Goal: Transaction & Acquisition: Purchase product/service

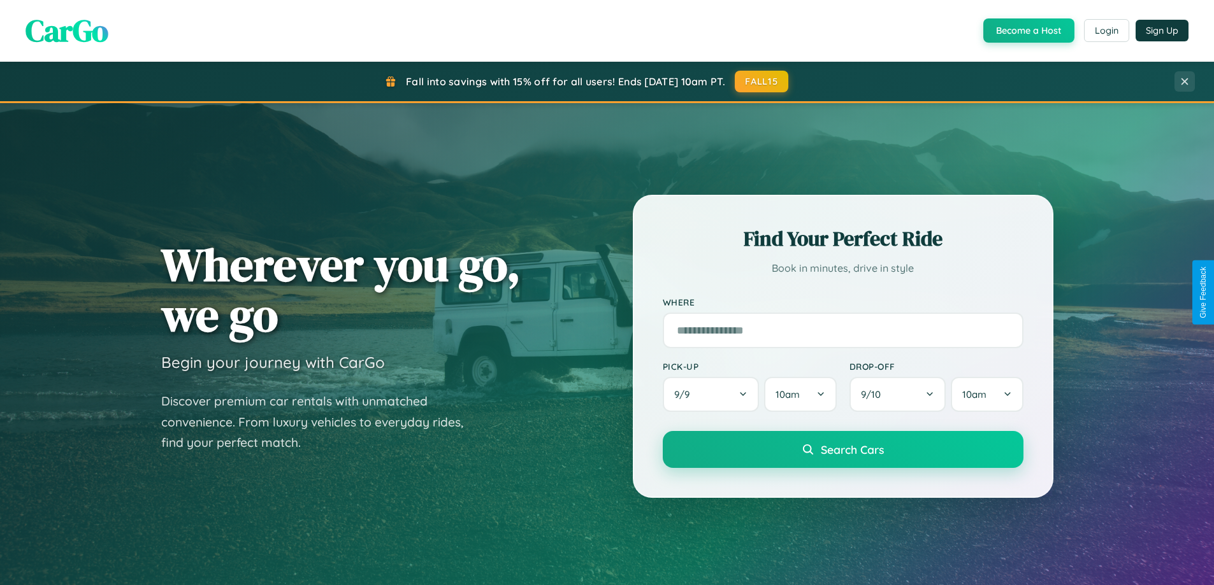
scroll to position [877, 0]
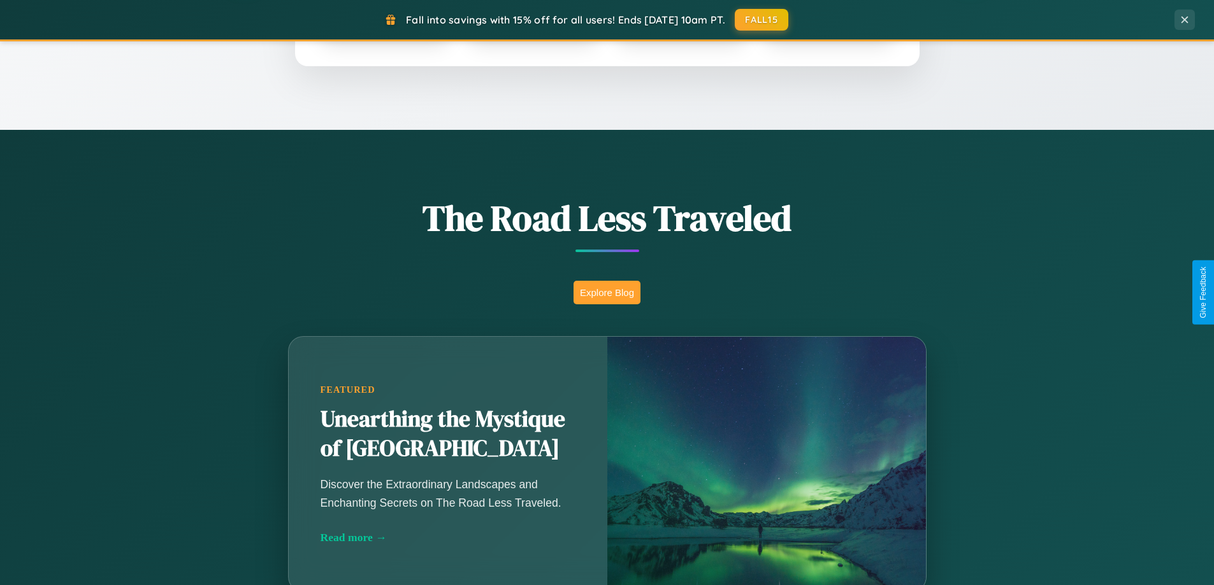
click at [606, 292] on button "Explore Blog" at bounding box center [606, 293] width 67 height 24
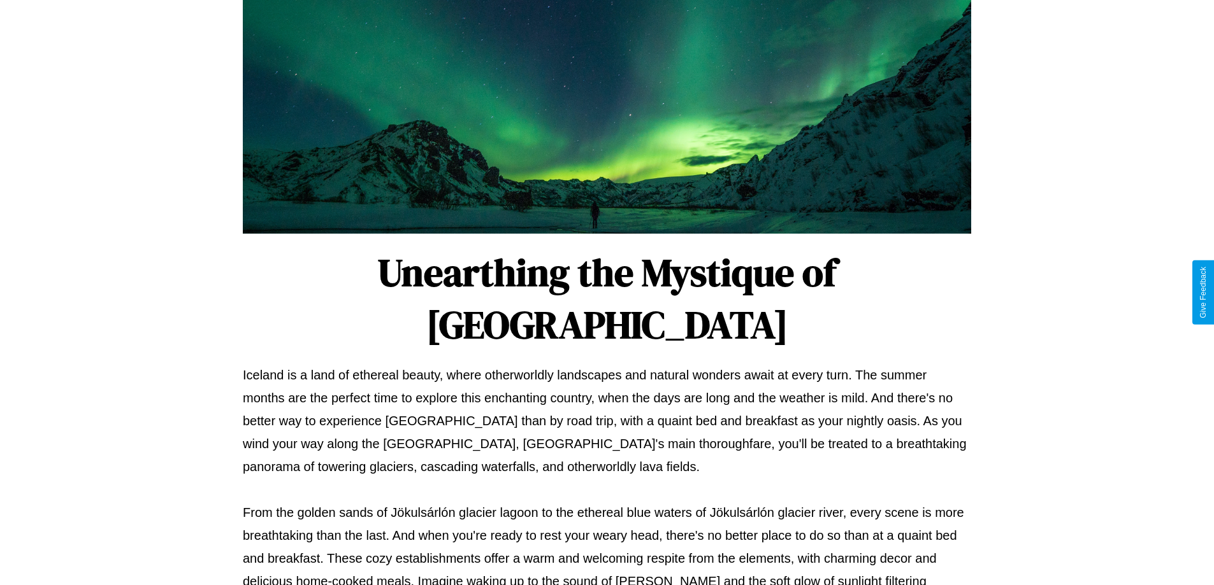
scroll to position [412, 0]
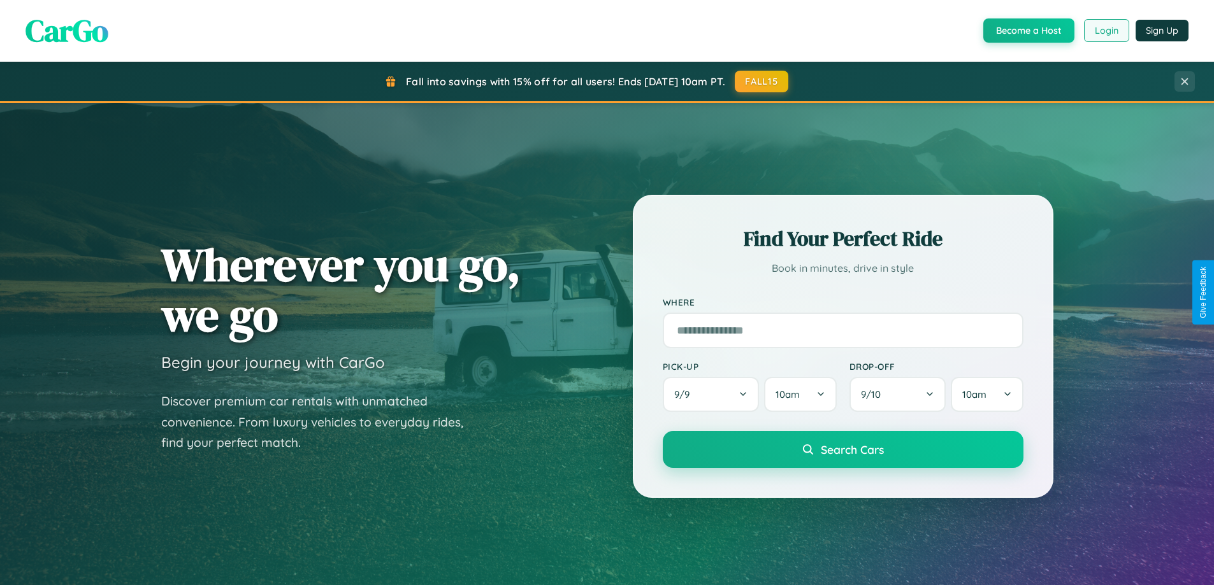
click at [1105, 31] on button "Login" at bounding box center [1106, 30] width 45 height 23
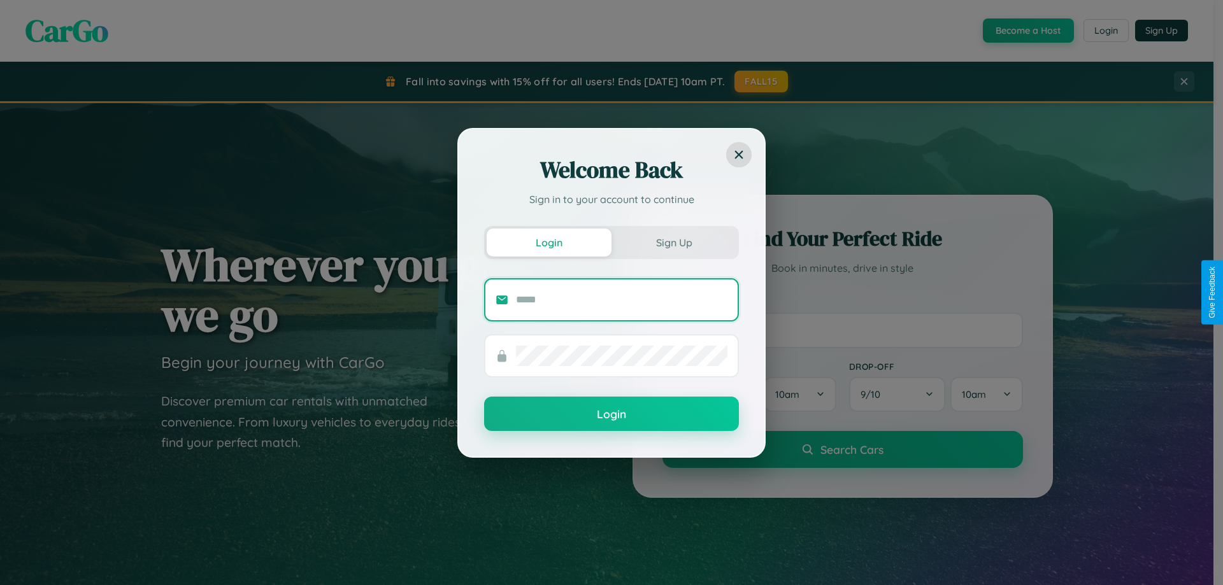
click at [622, 299] on input "text" at bounding box center [621, 300] width 211 height 20
type input "**********"
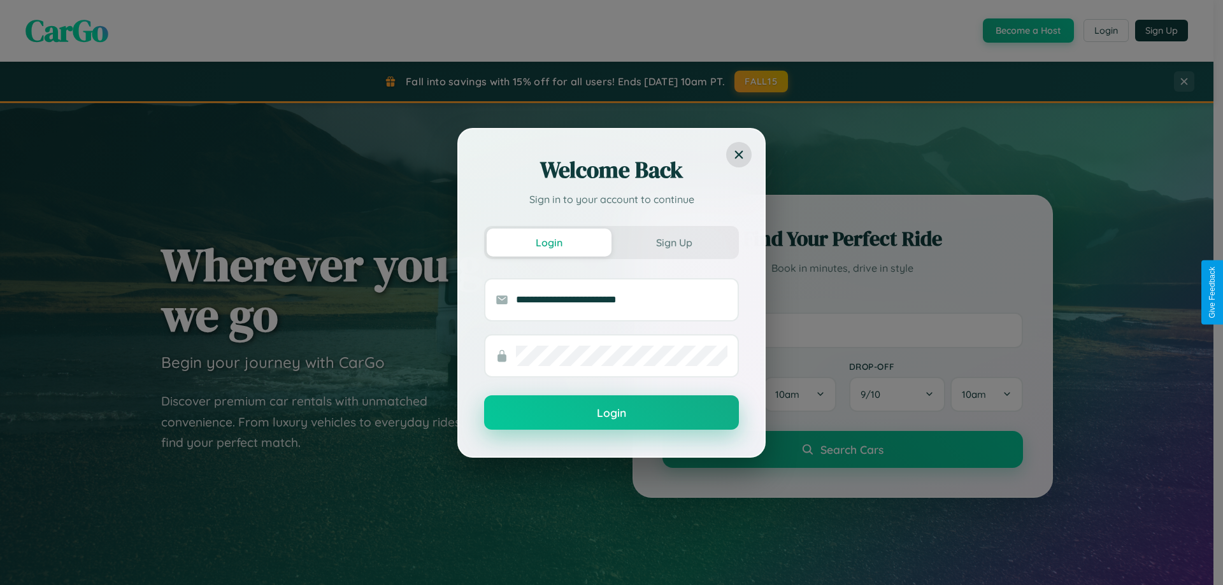
click at [612, 413] on button "Login" at bounding box center [611, 413] width 255 height 34
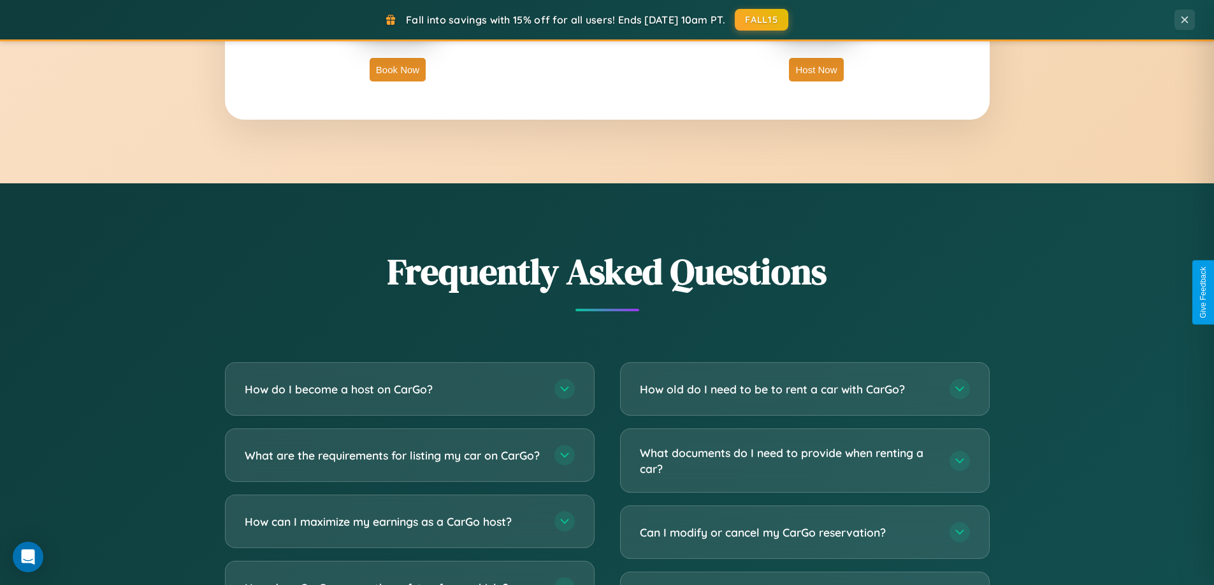
scroll to position [2451, 0]
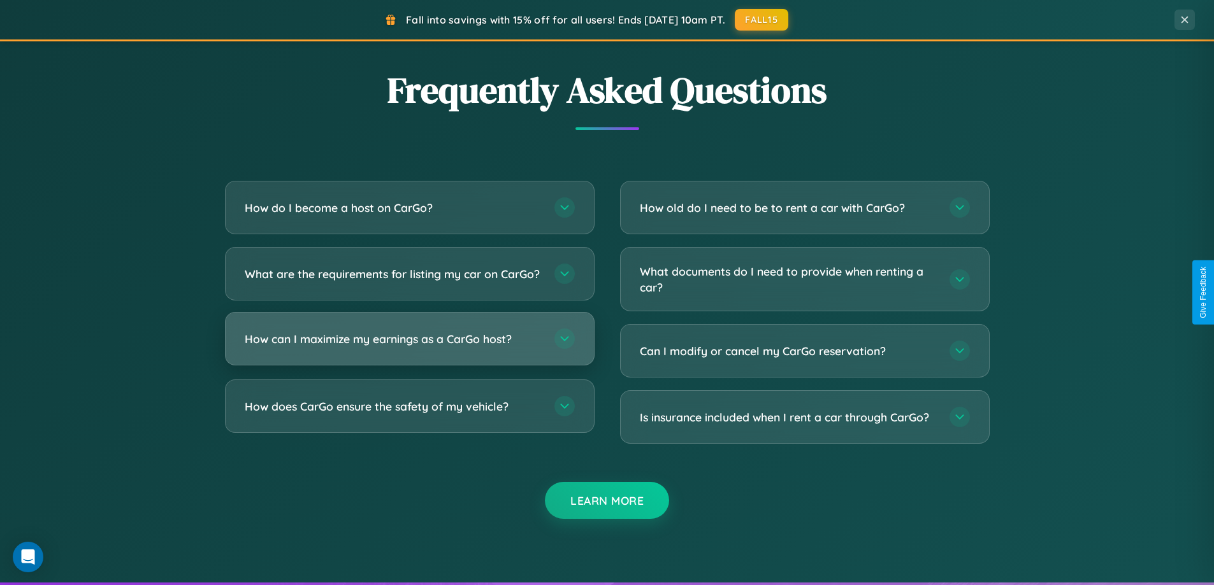
click at [409, 347] on h3 "How can I maximize my earnings as a CarGo host?" at bounding box center [393, 339] width 297 height 16
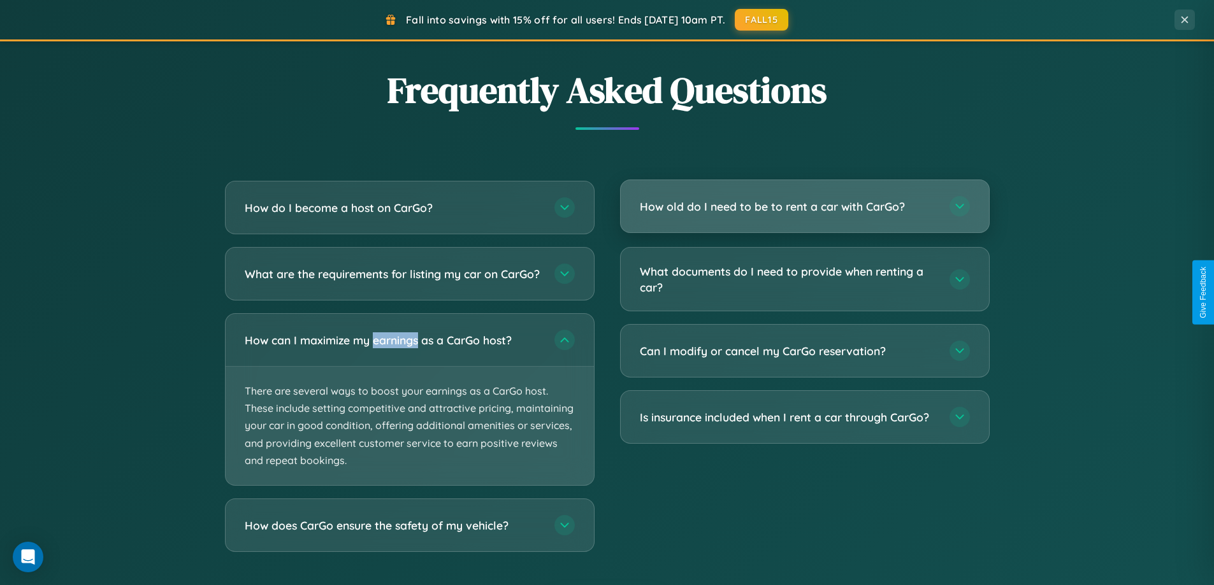
click at [804, 206] on h3 "How old do I need to be to rent a car with CarGo?" at bounding box center [788, 207] width 297 height 16
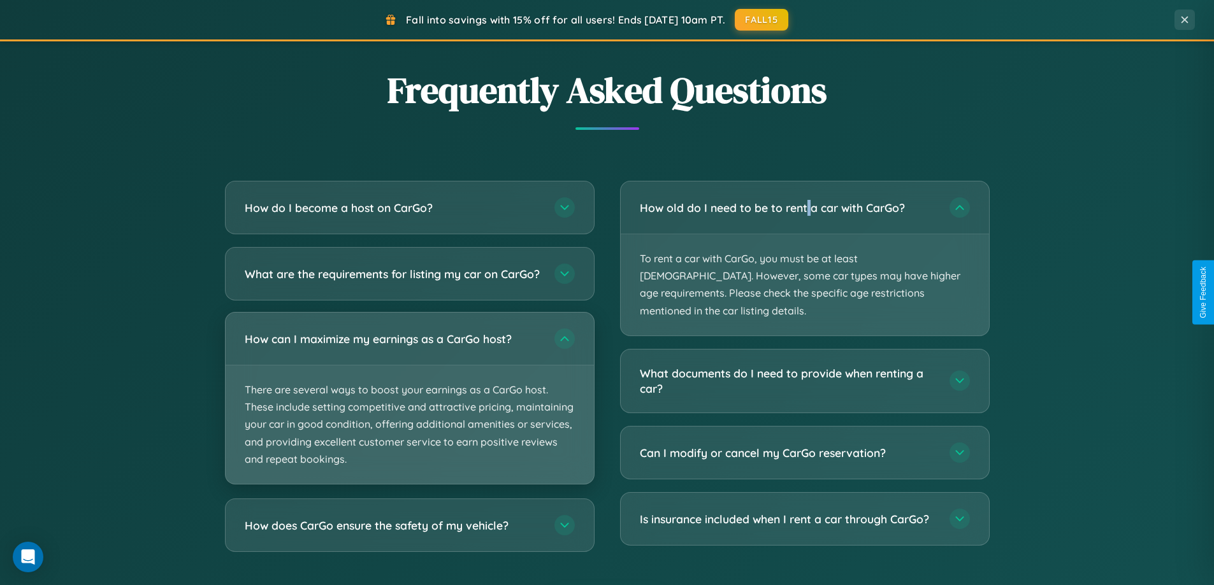
click at [409, 410] on p "There are several ways to boost your earnings as a CarGo host. These include se…" at bounding box center [410, 425] width 368 height 118
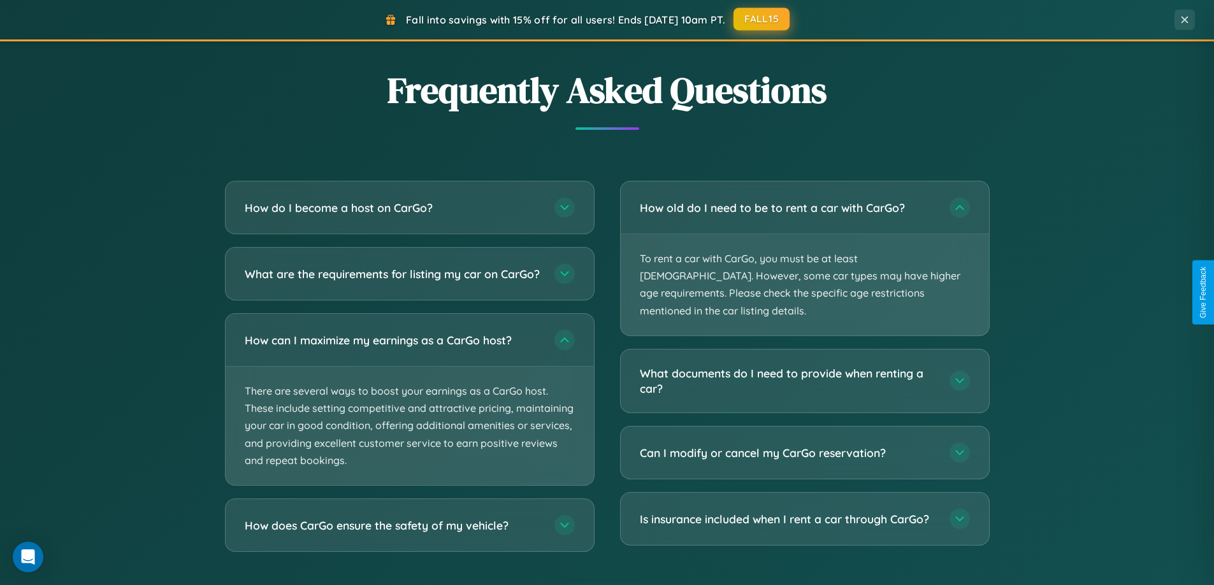
click at [762, 20] on button "FALL15" at bounding box center [761, 19] width 56 height 23
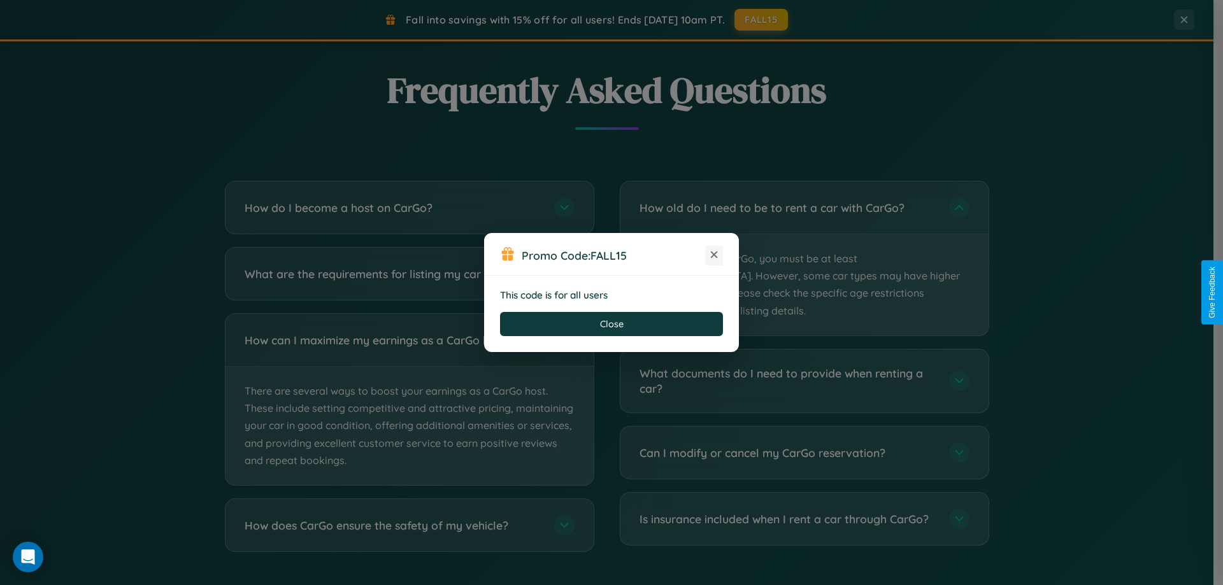
click at [714, 255] on icon at bounding box center [714, 254] width 13 height 13
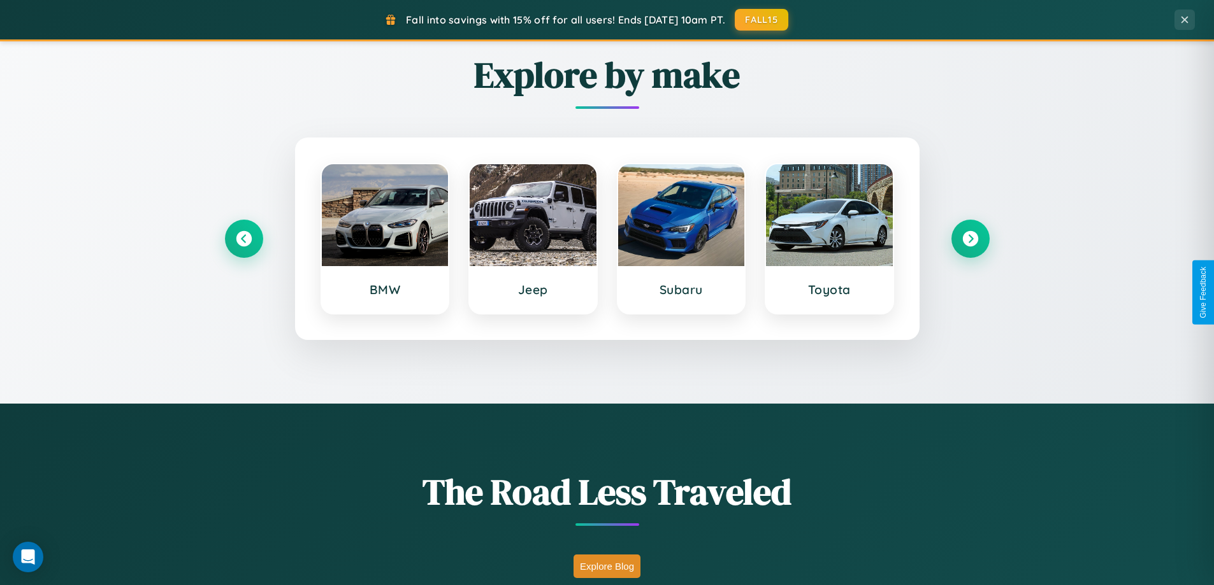
scroll to position [549, 0]
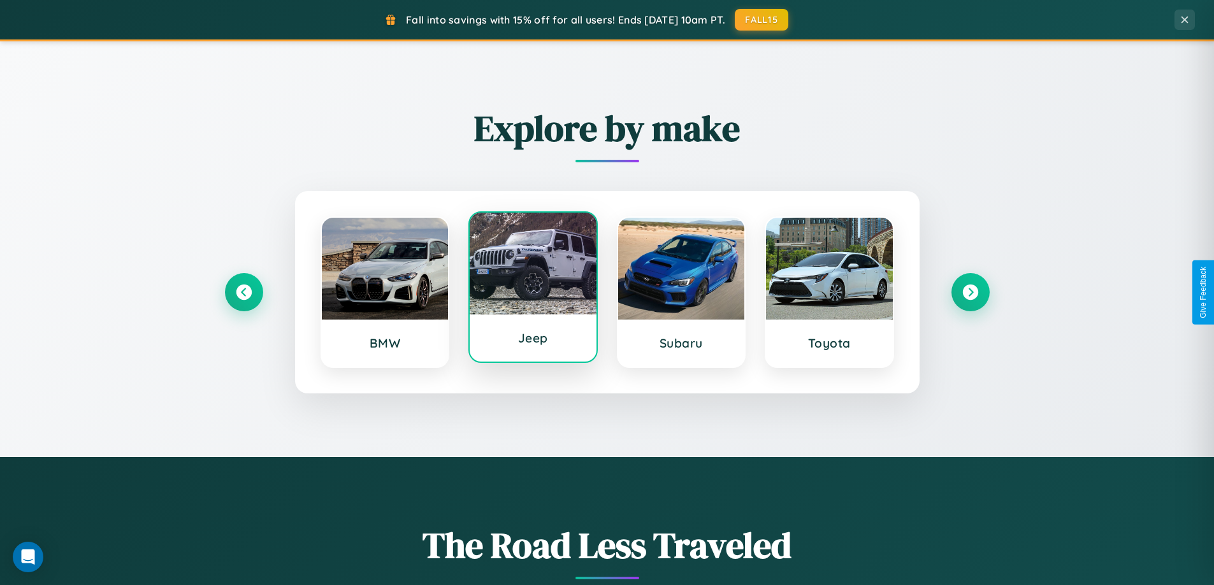
click at [533, 290] on div at bounding box center [532, 264] width 127 height 102
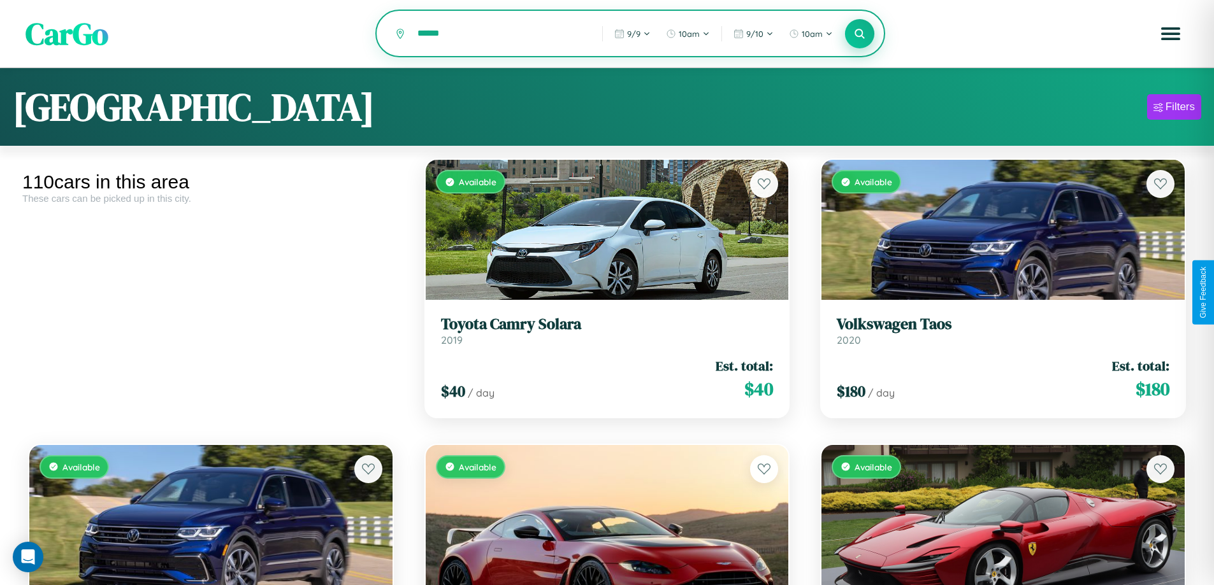
type input "******"
click at [859, 34] on icon at bounding box center [860, 33] width 12 height 12
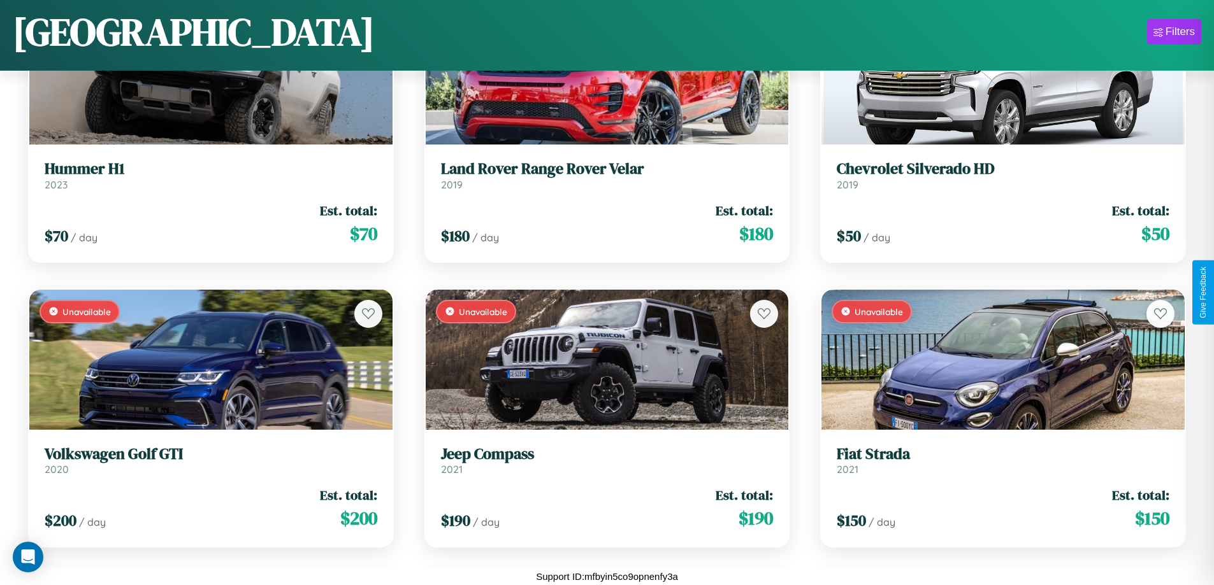
scroll to position [6740, 0]
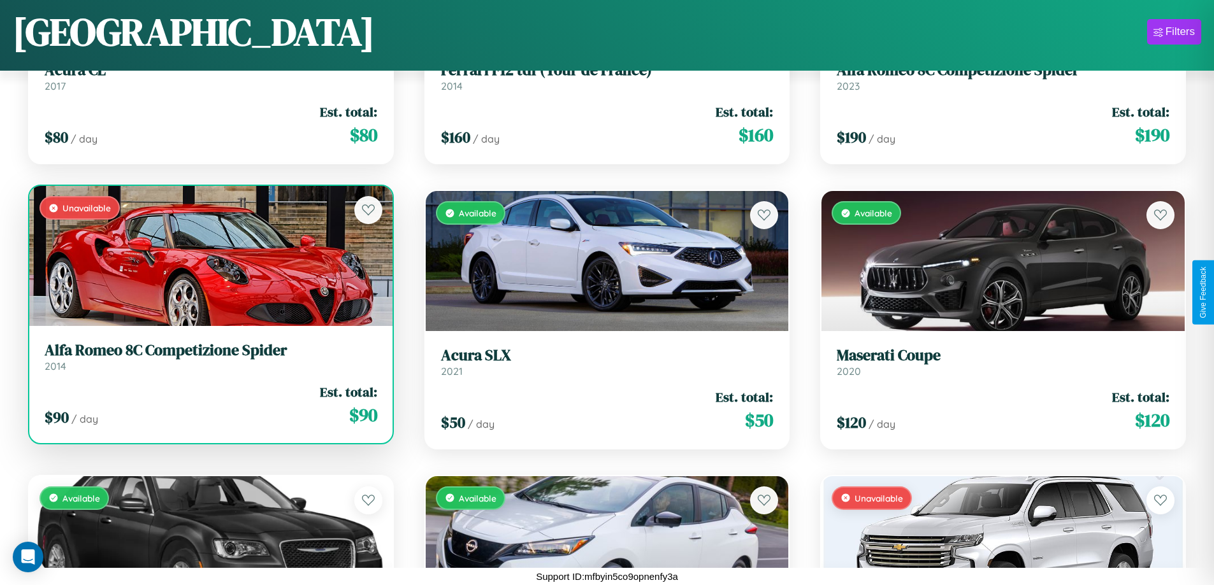
click at [209, 362] on link "Alfa Romeo 8C Competizione Spider 2014" at bounding box center [211, 356] width 333 height 31
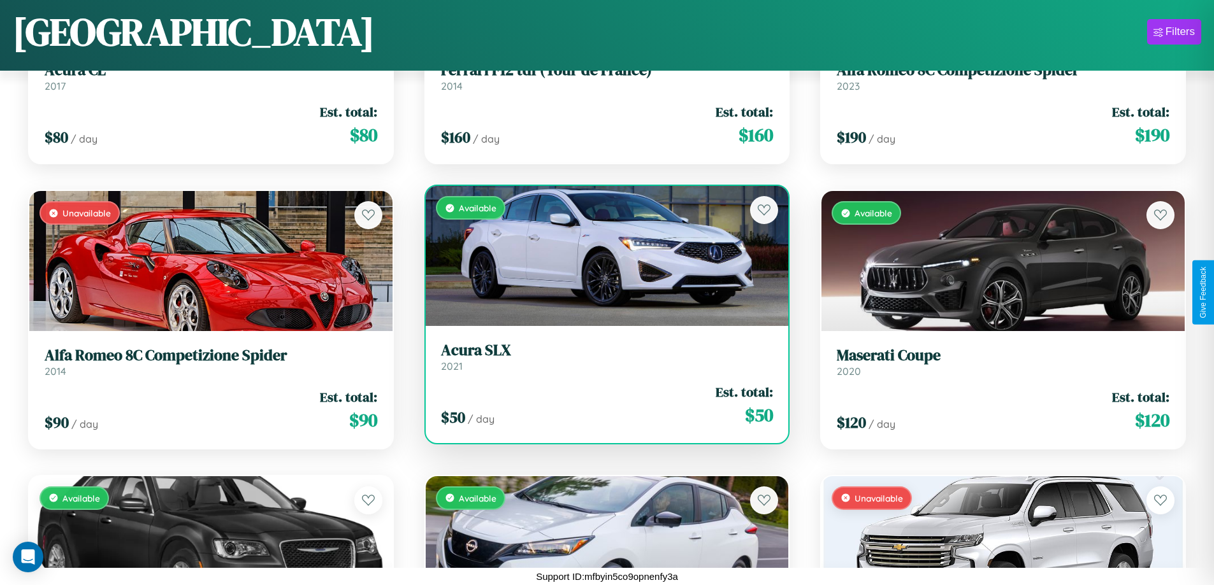
scroll to position [1035, 0]
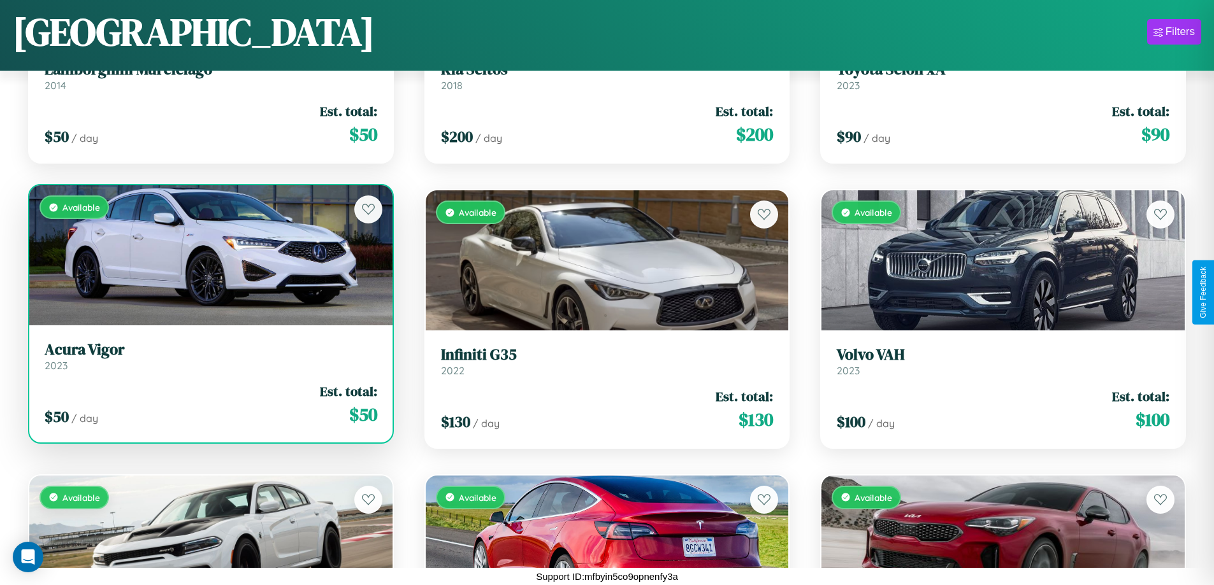
click at [209, 356] on h3 "Acura Vigor" at bounding box center [211, 350] width 333 height 18
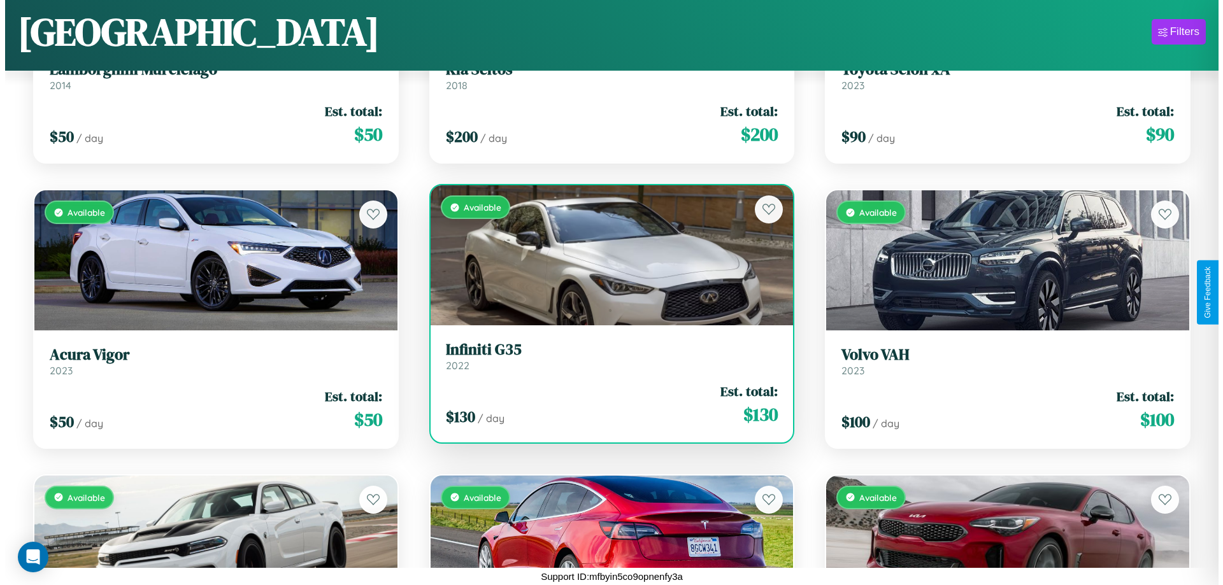
scroll to position [0, 0]
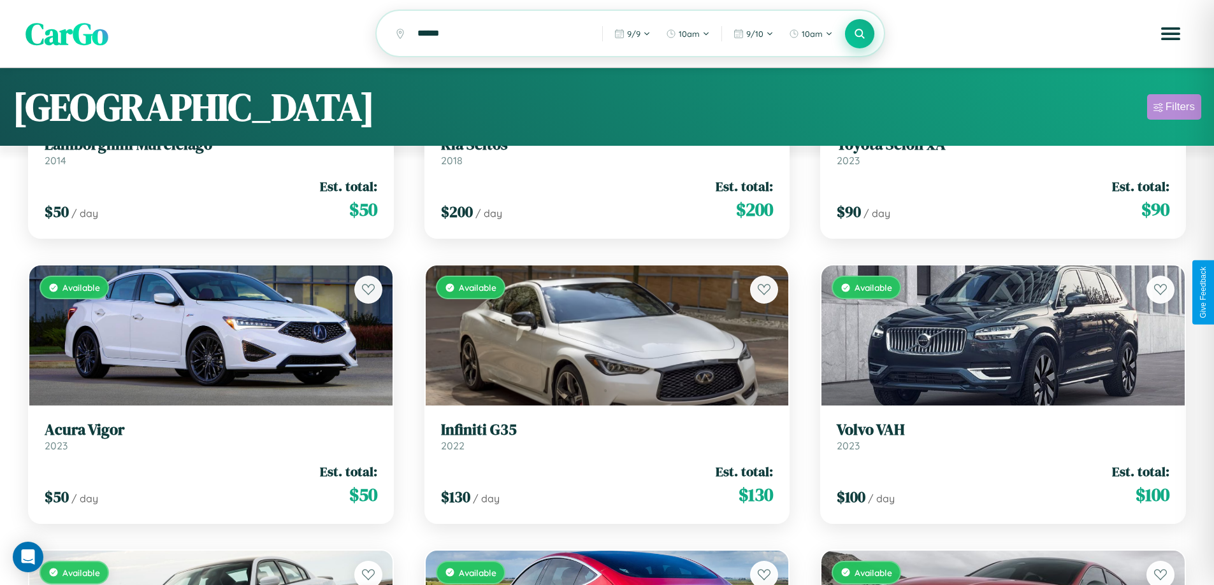
click at [1173, 109] on div "Filters" at bounding box center [1179, 107] width 29 height 13
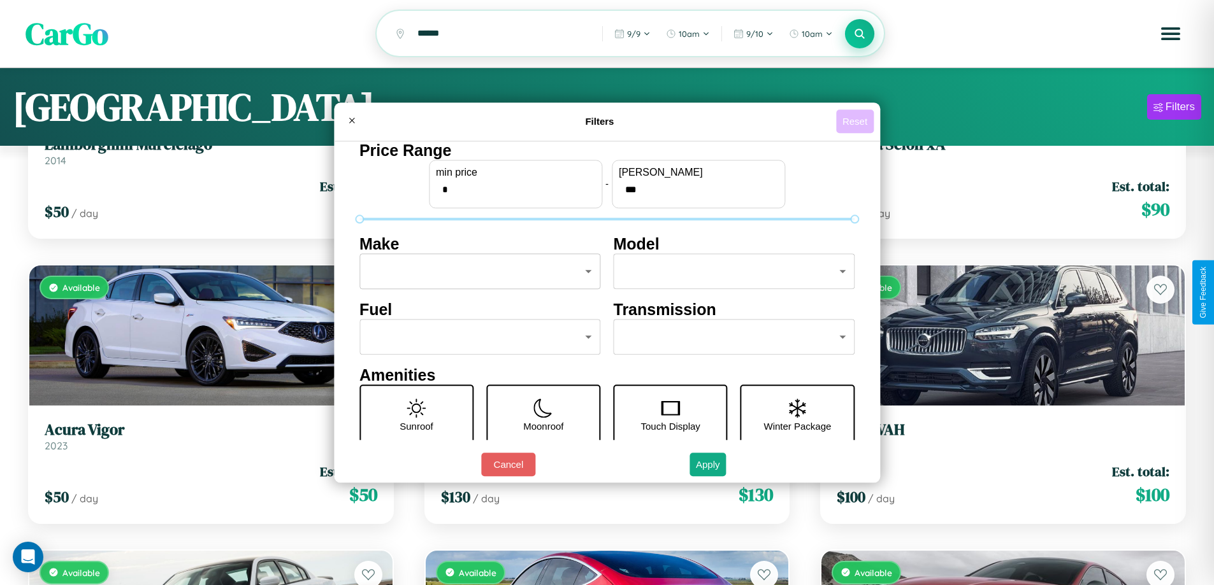
click at [856, 121] on button "Reset" at bounding box center [855, 122] width 38 height 24
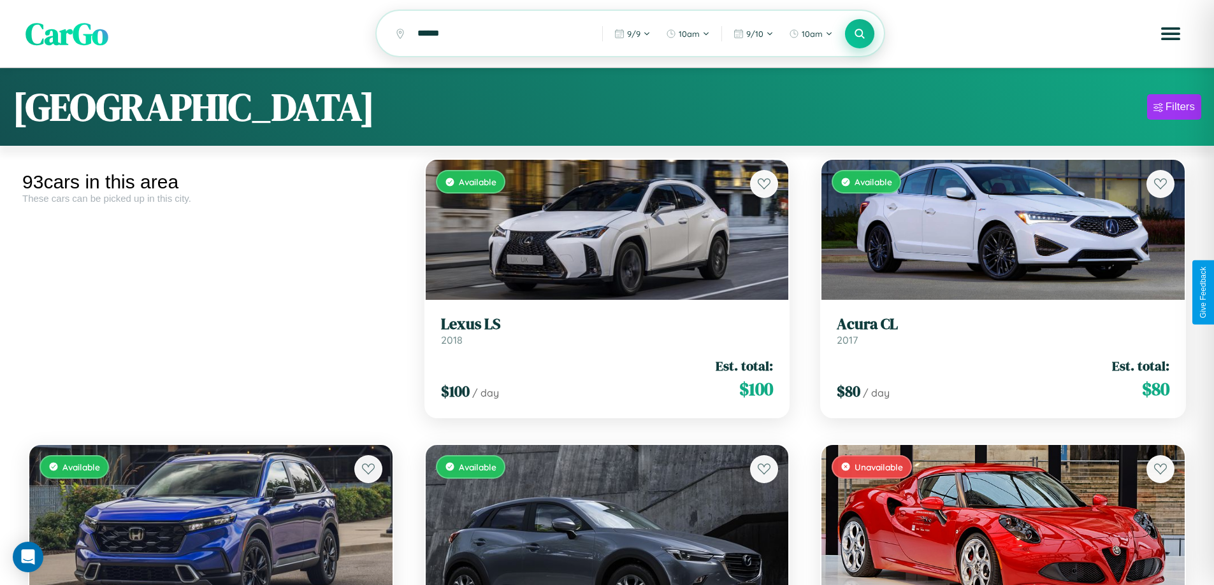
scroll to position [640, 0]
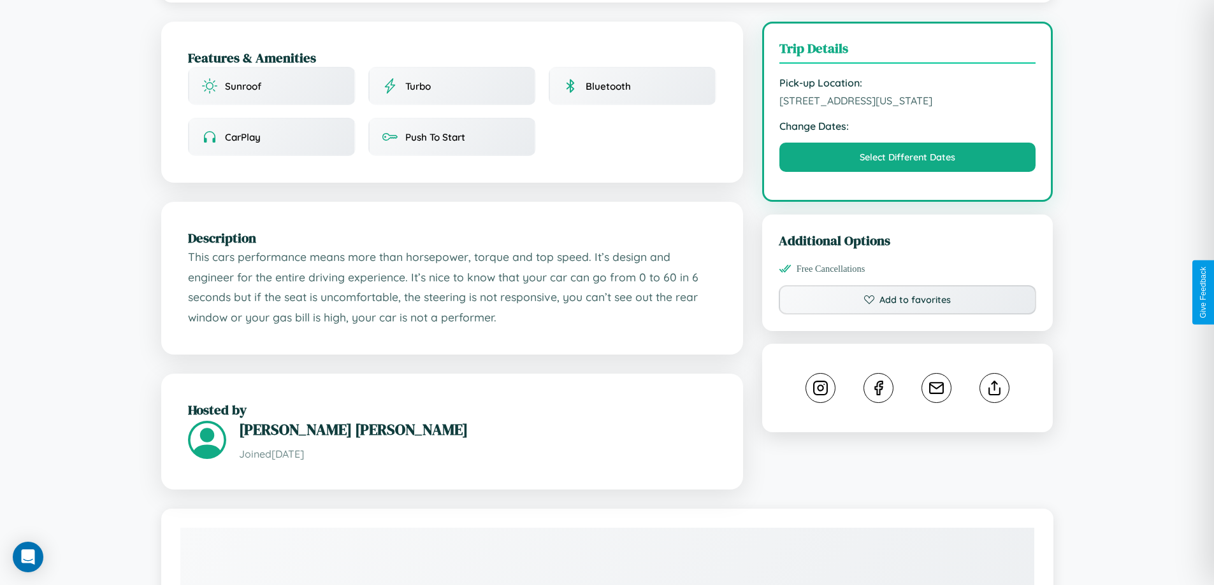
scroll to position [390, 0]
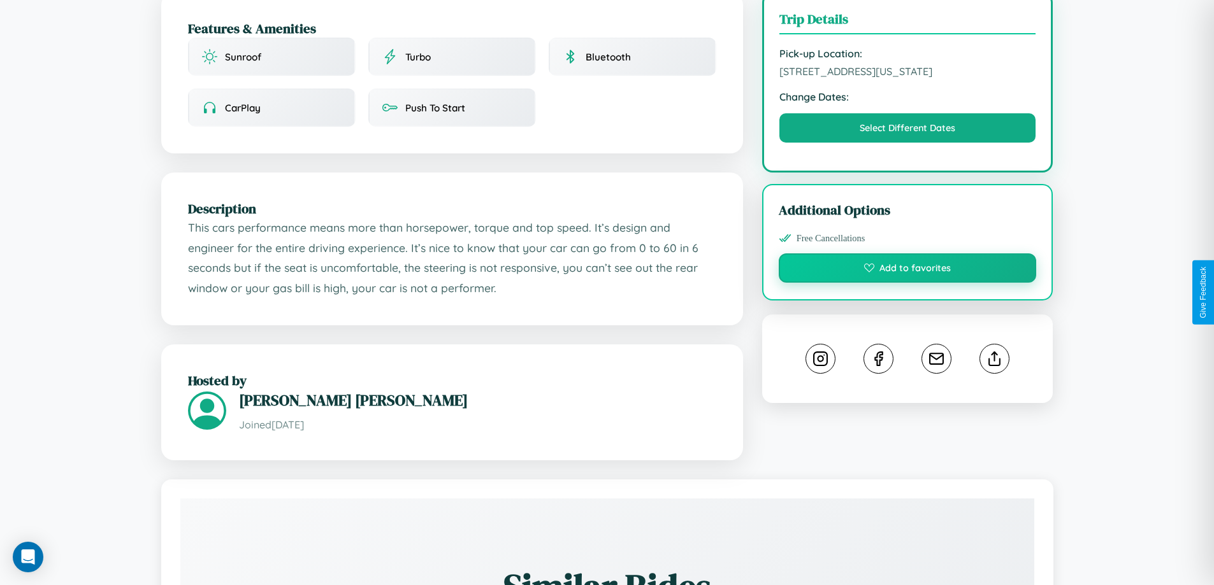
click at [907, 283] on button "Add to favorites" at bounding box center [907, 268] width 258 height 29
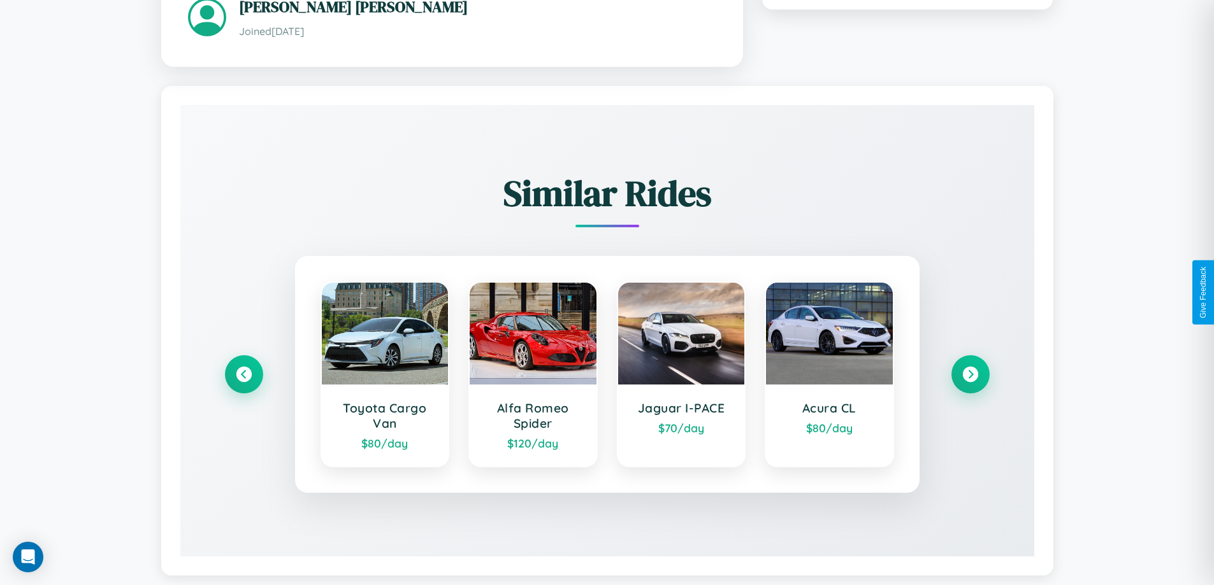
scroll to position [813, 0]
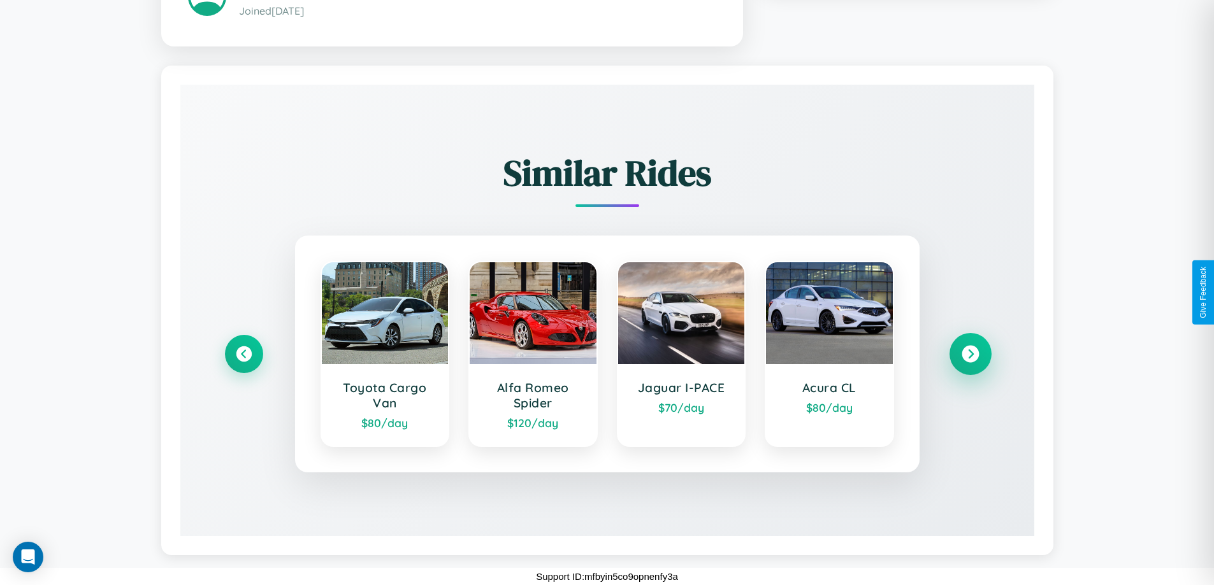
click at [970, 354] on icon at bounding box center [969, 354] width 17 height 17
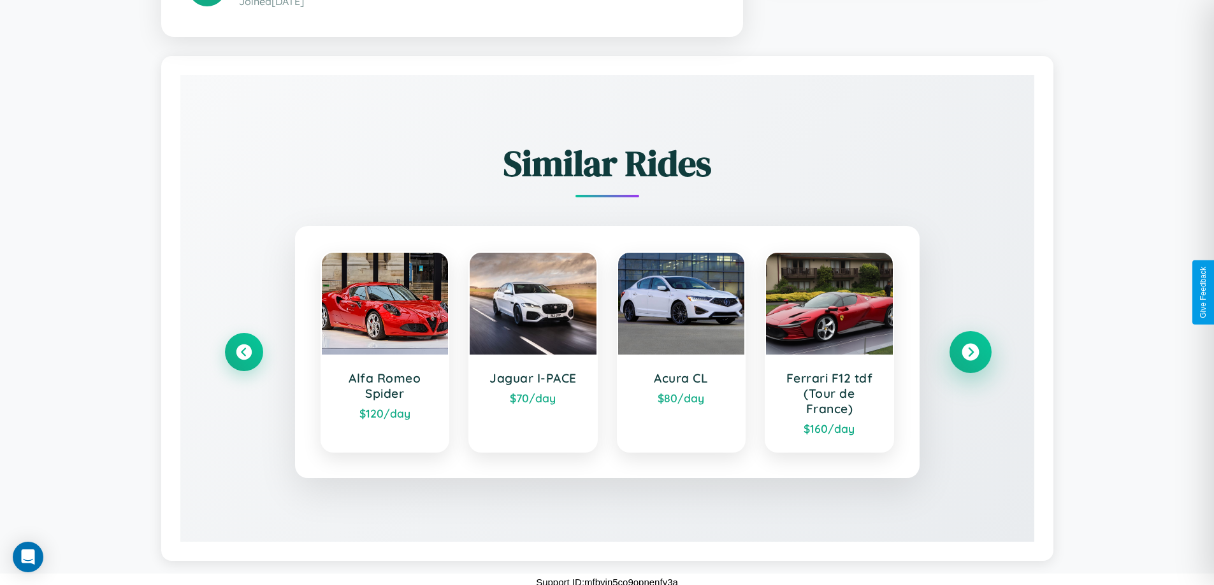
click at [970, 361] on icon at bounding box center [969, 352] width 17 height 17
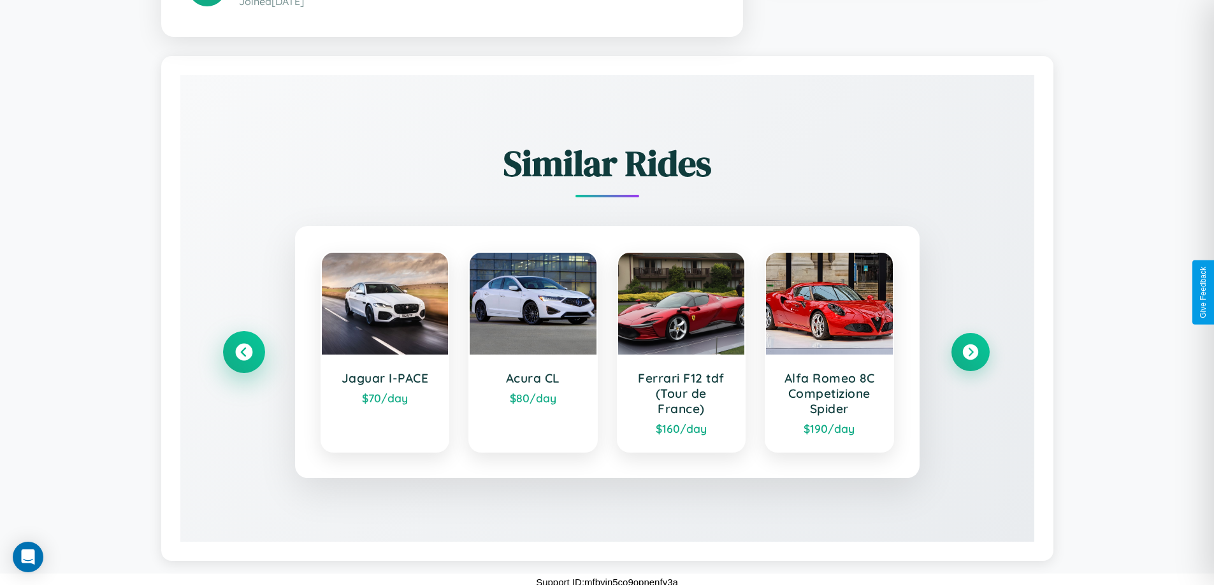
click at [243, 361] on icon at bounding box center [243, 352] width 17 height 17
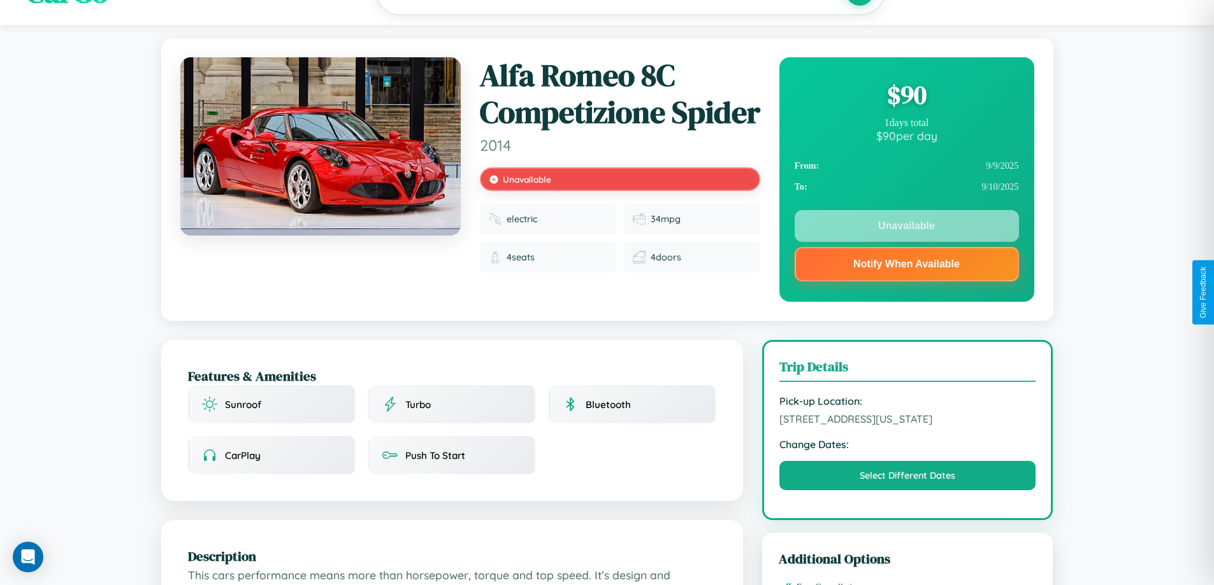
scroll to position [0, 0]
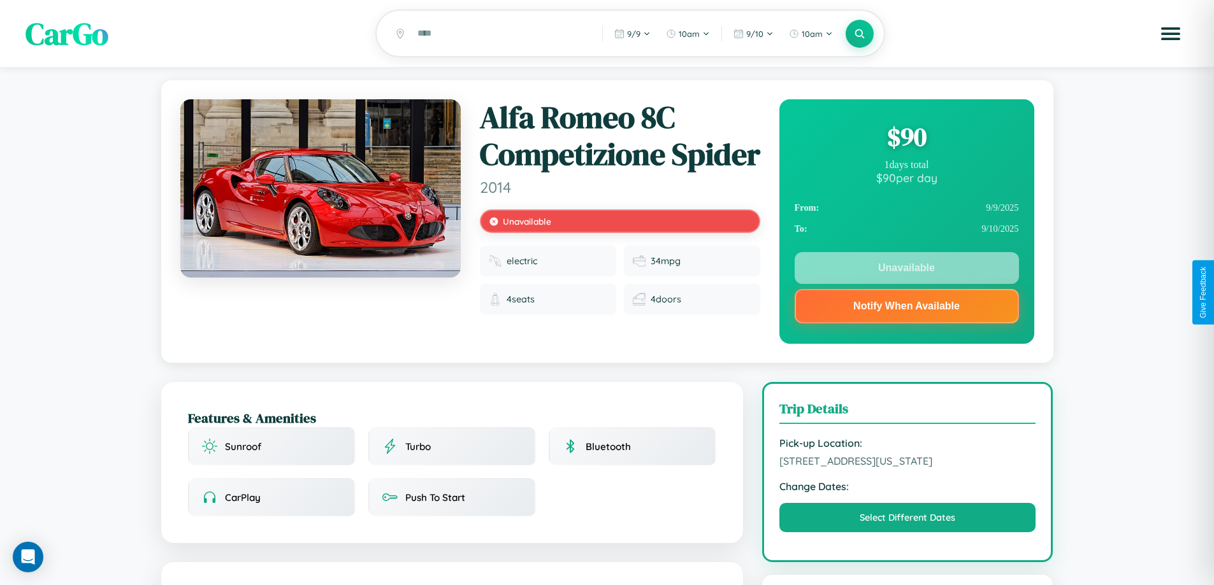
click at [906, 139] on div "$ 90" at bounding box center [906, 137] width 224 height 34
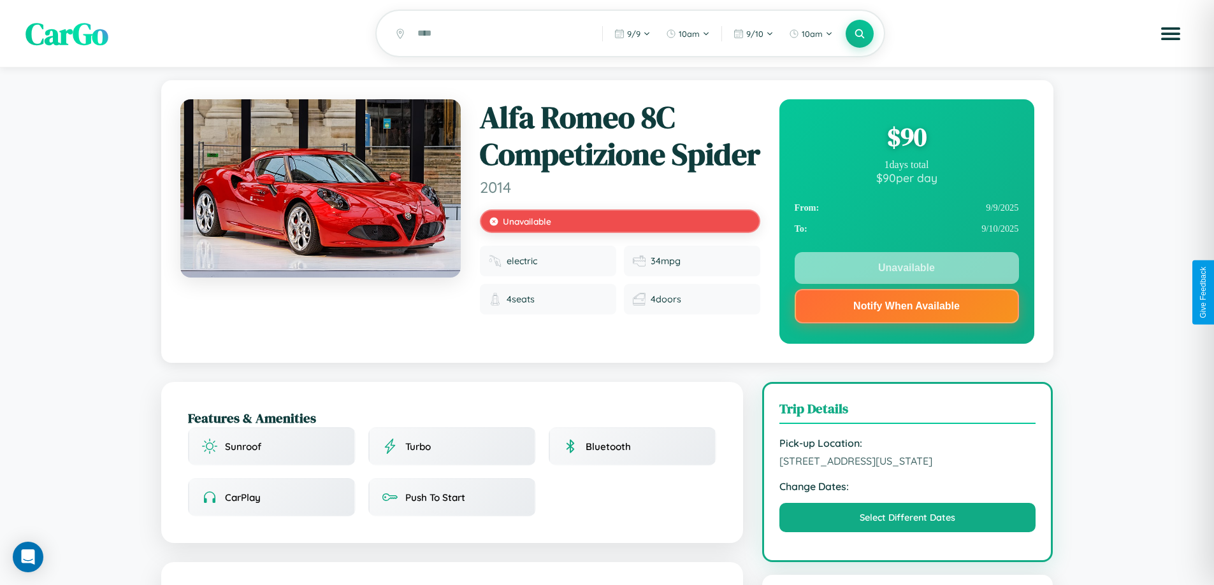
click at [906, 139] on div "$ 90" at bounding box center [906, 137] width 224 height 34
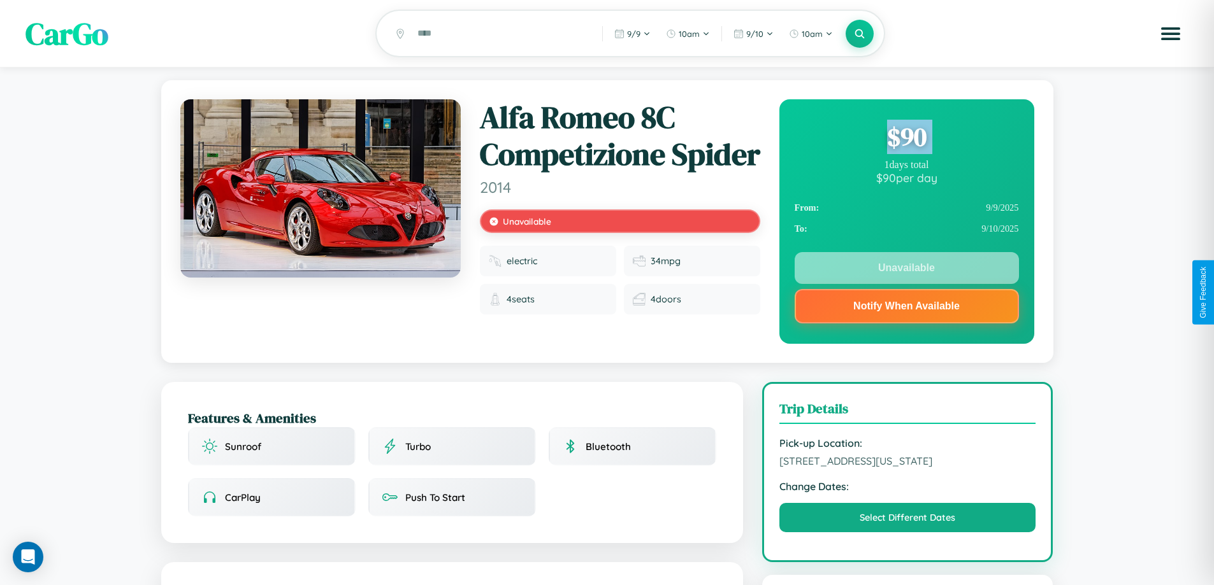
click at [906, 139] on div "$ 90" at bounding box center [906, 137] width 224 height 34
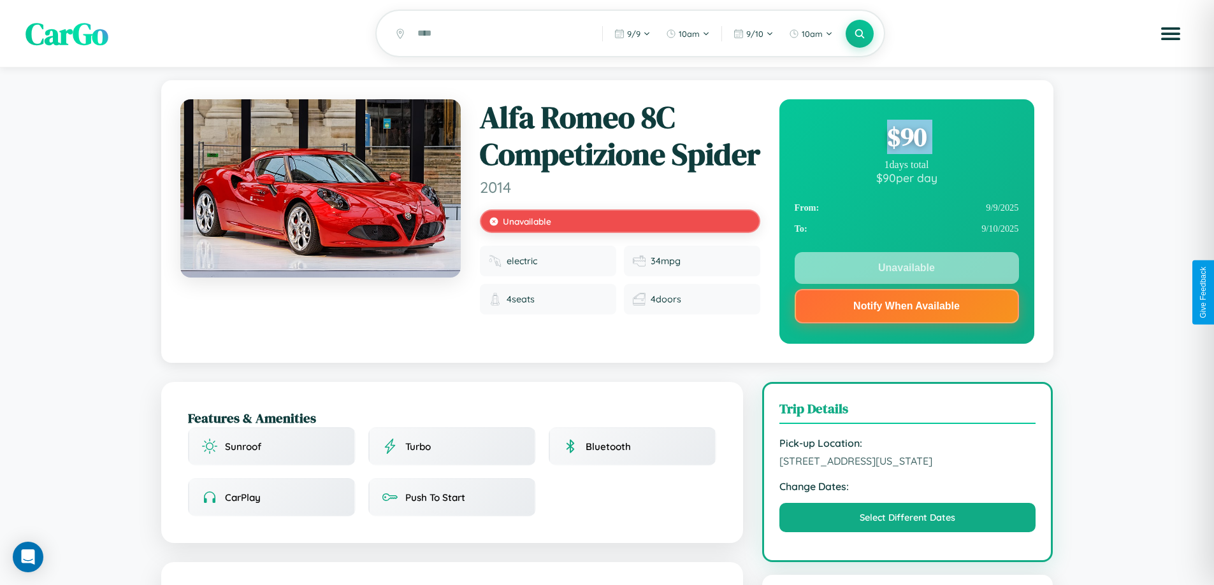
click at [906, 139] on div "$ 90" at bounding box center [906, 137] width 224 height 34
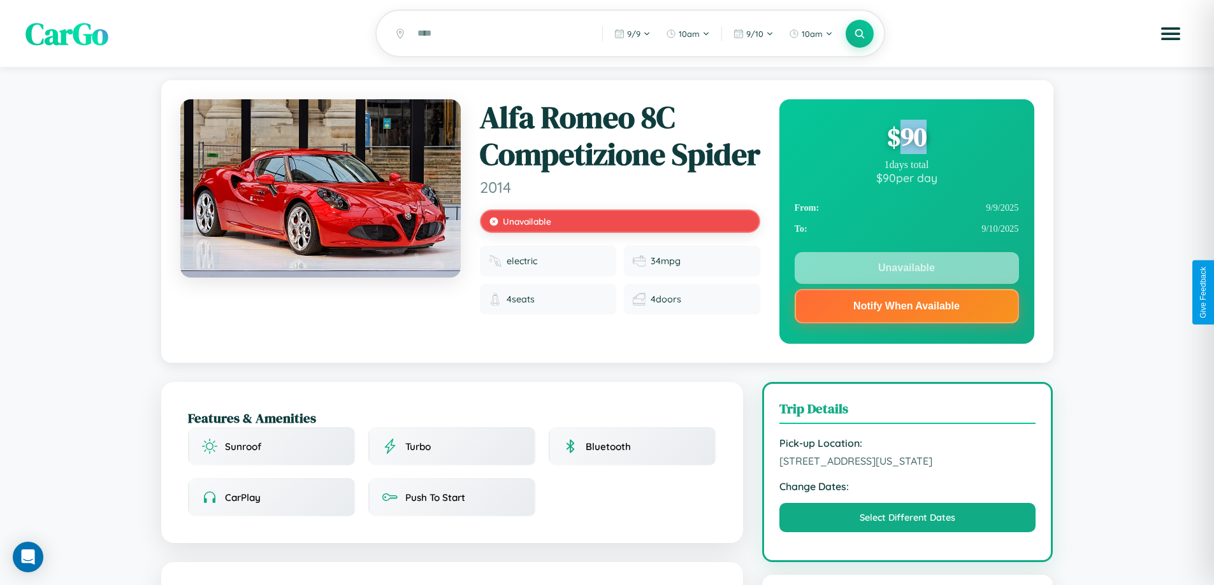
click at [906, 139] on div "$ 90" at bounding box center [906, 137] width 224 height 34
